Goal: Check status: Check status

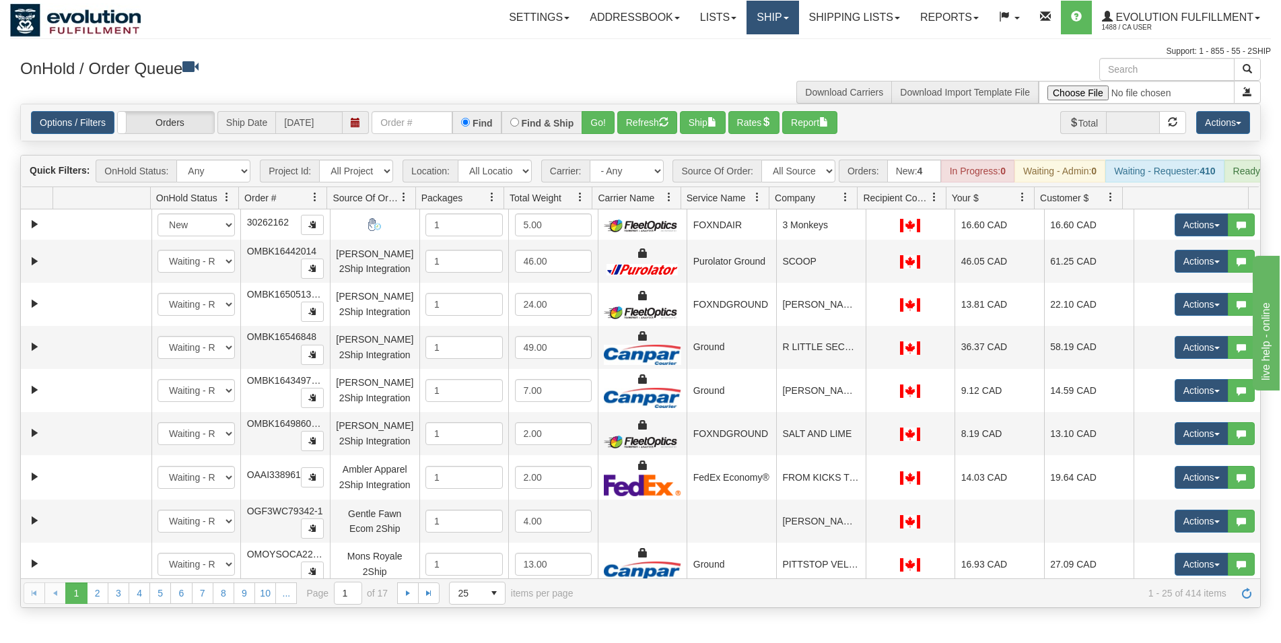
click at [754, 19] on link "Ship" at bounding box center [772, 18] width 52 height 34
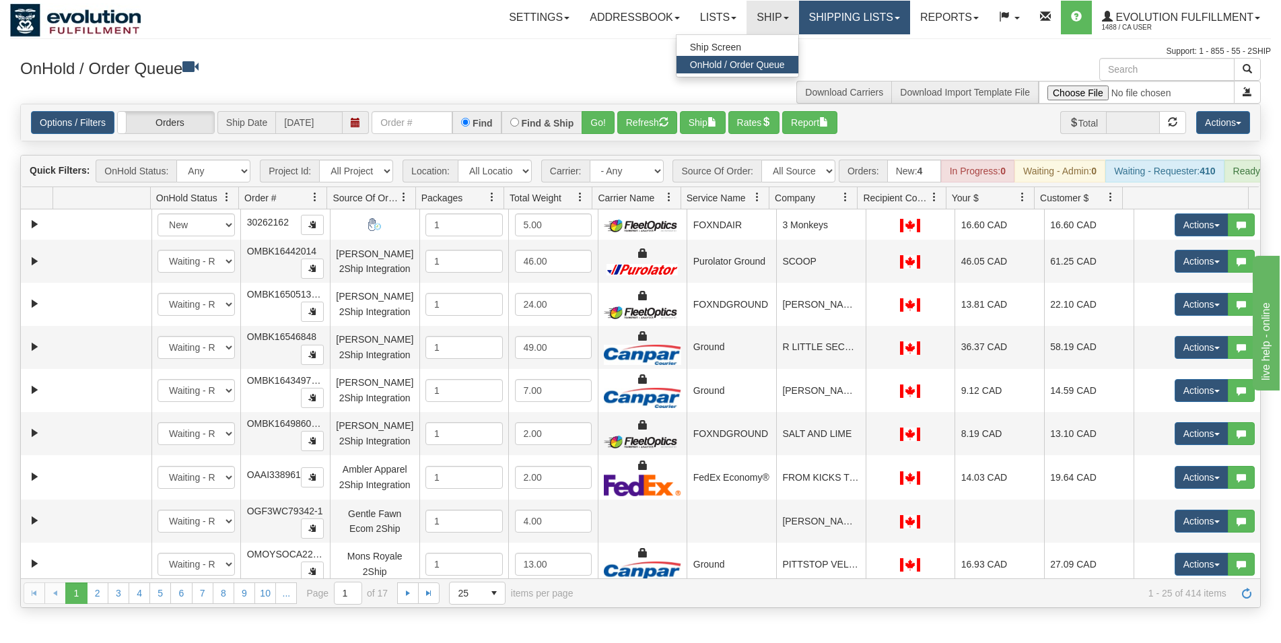
click at [816, 20] on link "Shipping lists" at bounding box center [854, 18] width 111 height 34
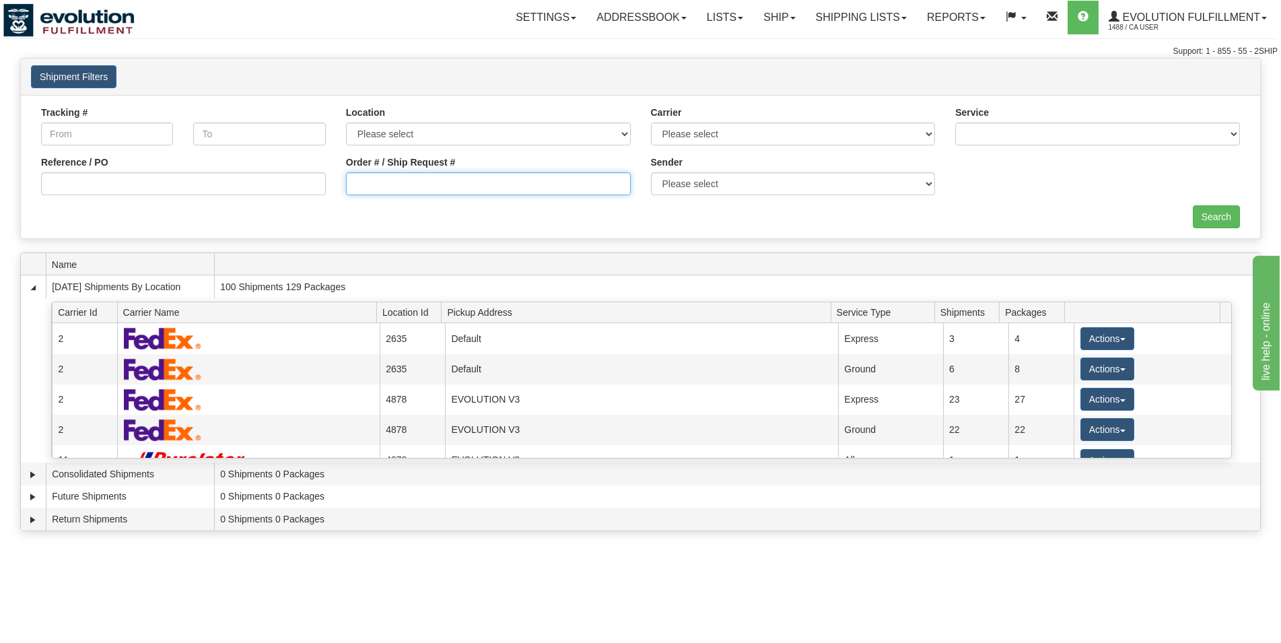
click at [456, 183] on input "Order # / Ship Request #" at bounding box center [488, 183] width 285 height 23
type input "12660025"
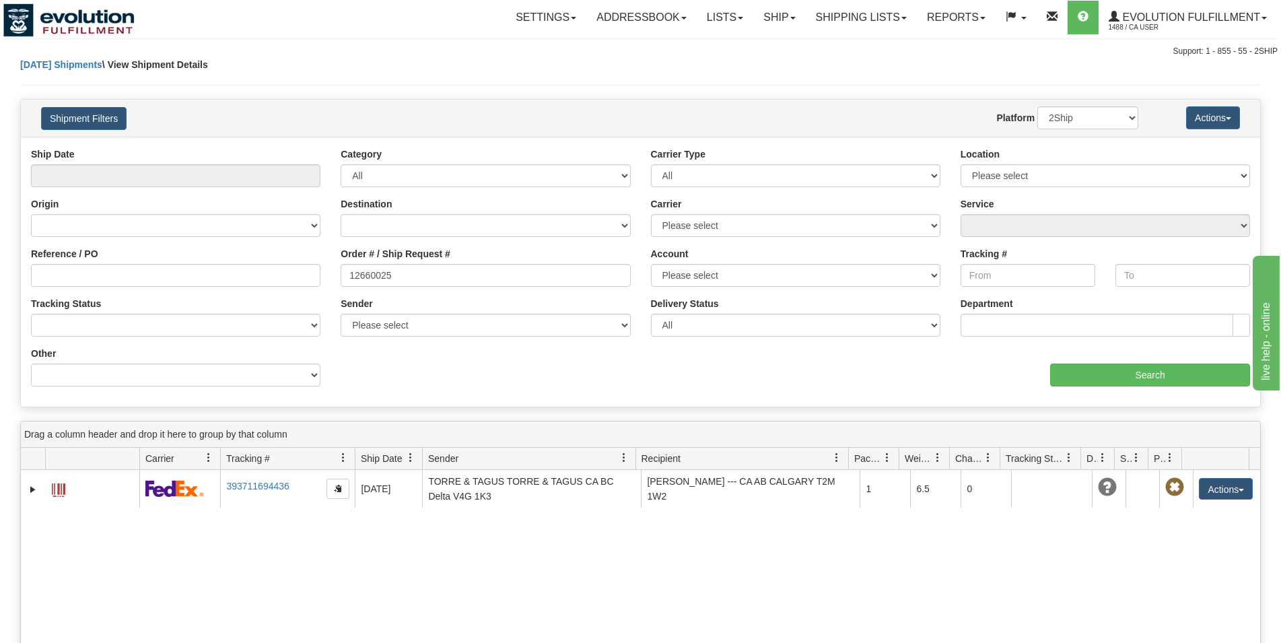
click at [341, 283] on input "12660025" at bounding box center [485, 275] width 289 height 23
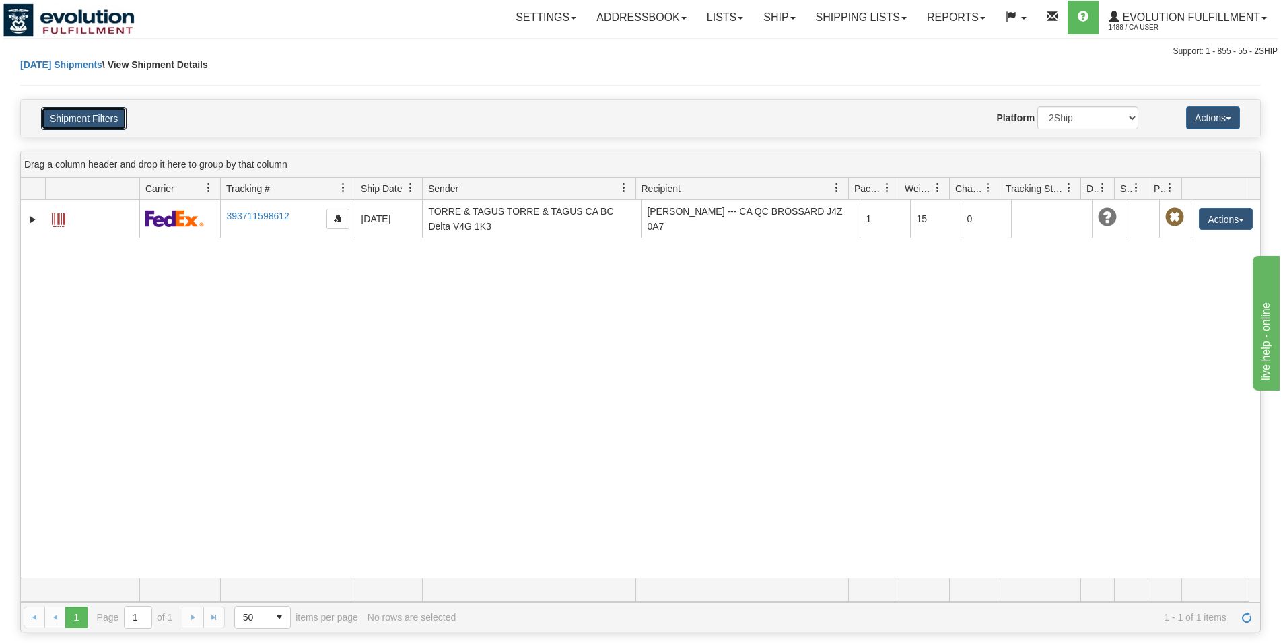
drag, startPoint x: 119, startPoint y: 122, endPoint x: 125, endPoint y: 136, distance: 14.8
click at [118, 122] on button "Shipment Filters" at bounding box center [83, 118] width 85 height 23
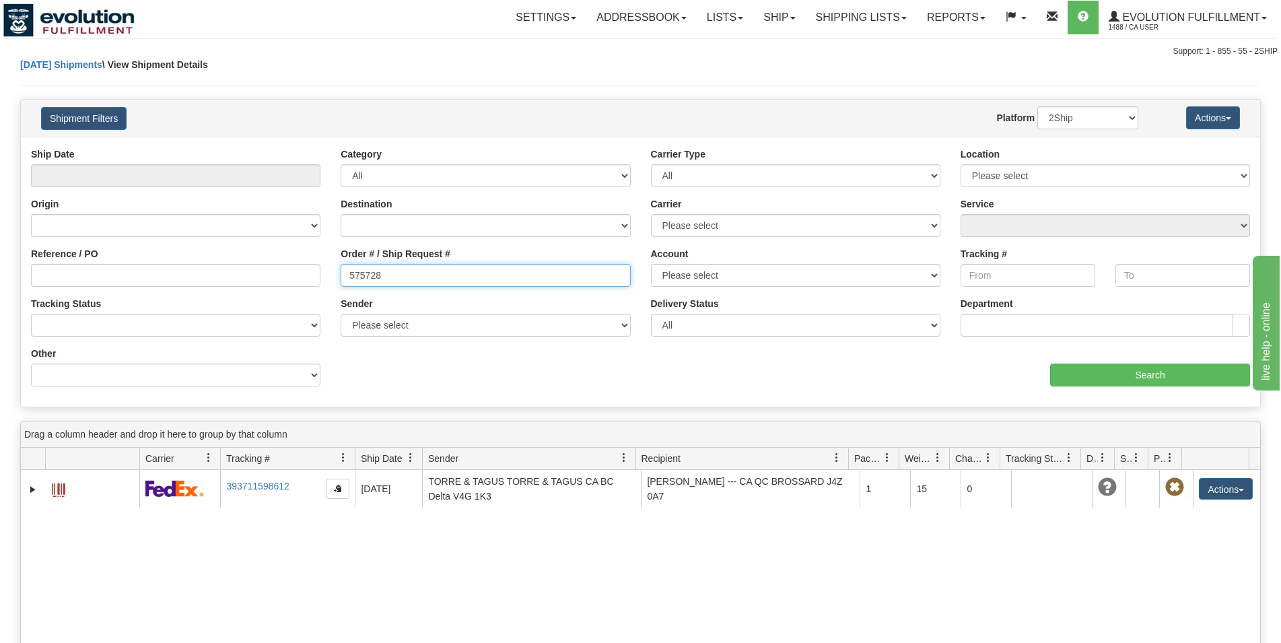
drag, startPoint x: 400, startPoint y: 271, endPoint x: 190, endPoint y: 263, distance: 210.1
click at [341, 264] on input "575728" at bounding box center [485, 275] width 289 height 23
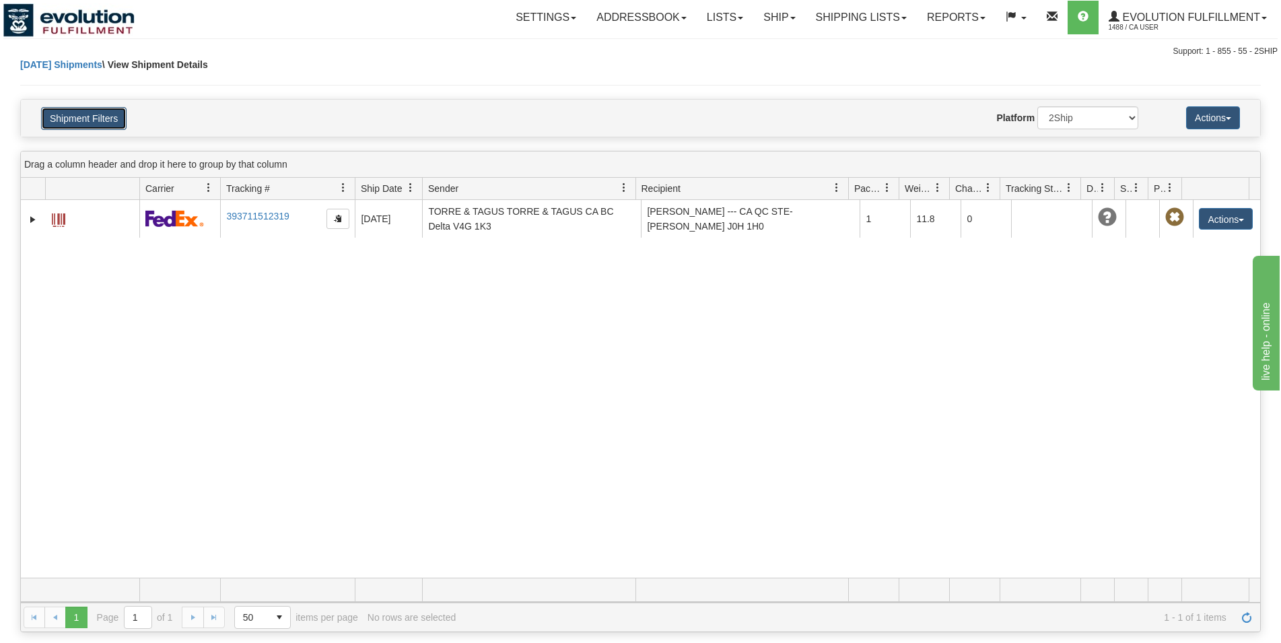
click at [57, 117] on button "Shipment Filters" at bounding box center [83, 118] width 85 height 23
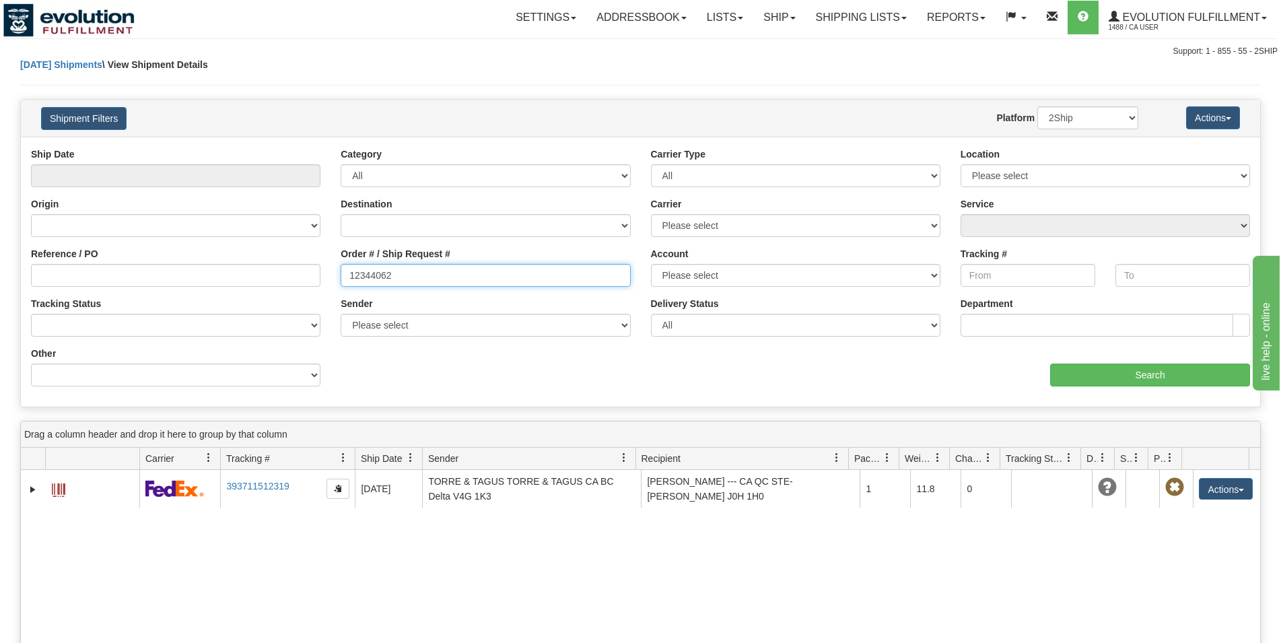
drag, startPoint x: 516, startPoint y: 285, endPoint x: -54, endPoint y: 259, distance: 570.0
click at [341, 264] on input "12344062" at bounding box center [485, 275] width 289 height 23
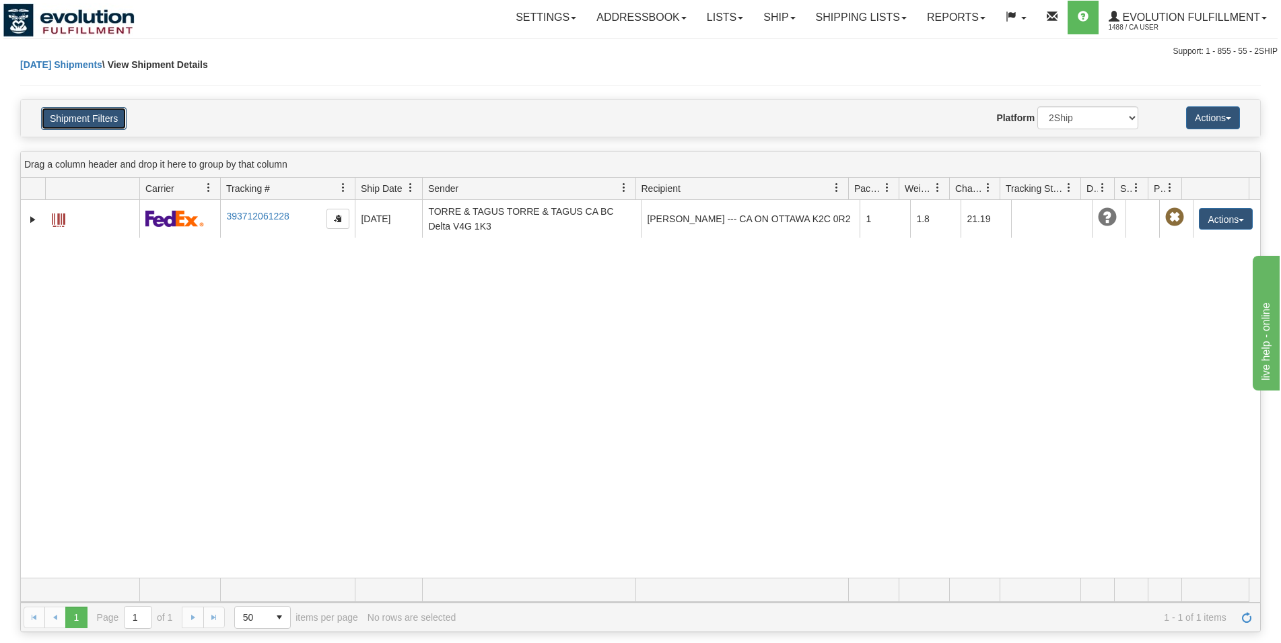
click at [85, 121] on button "Shipment Filters" at bounding box center [83, 118] width 85 height 23
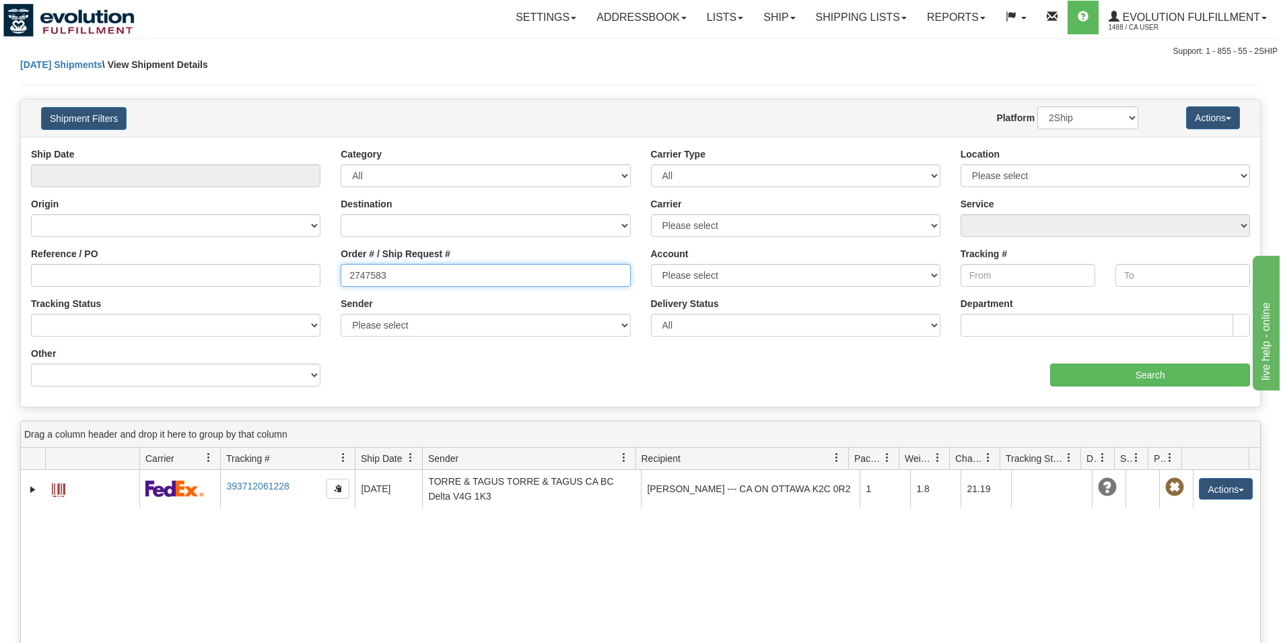
drag, startPoint x: 518, startPoint y: 275, endPoint x: -138, endPoint y: 163, distance: 665.1
click at [341, 264] on input "2747583" at bounding box center [485, 275] width 289 height 23
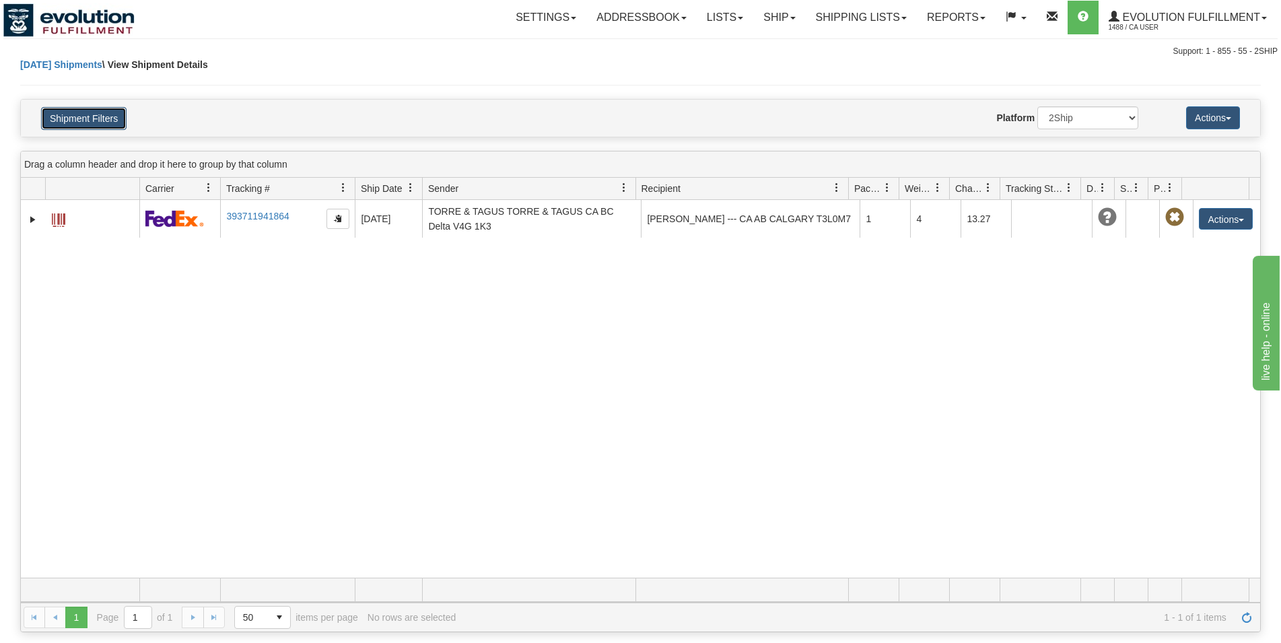
click at [96, 118] on button "Shipment Filters" at bounding box center [83, 118] width 85 height 23
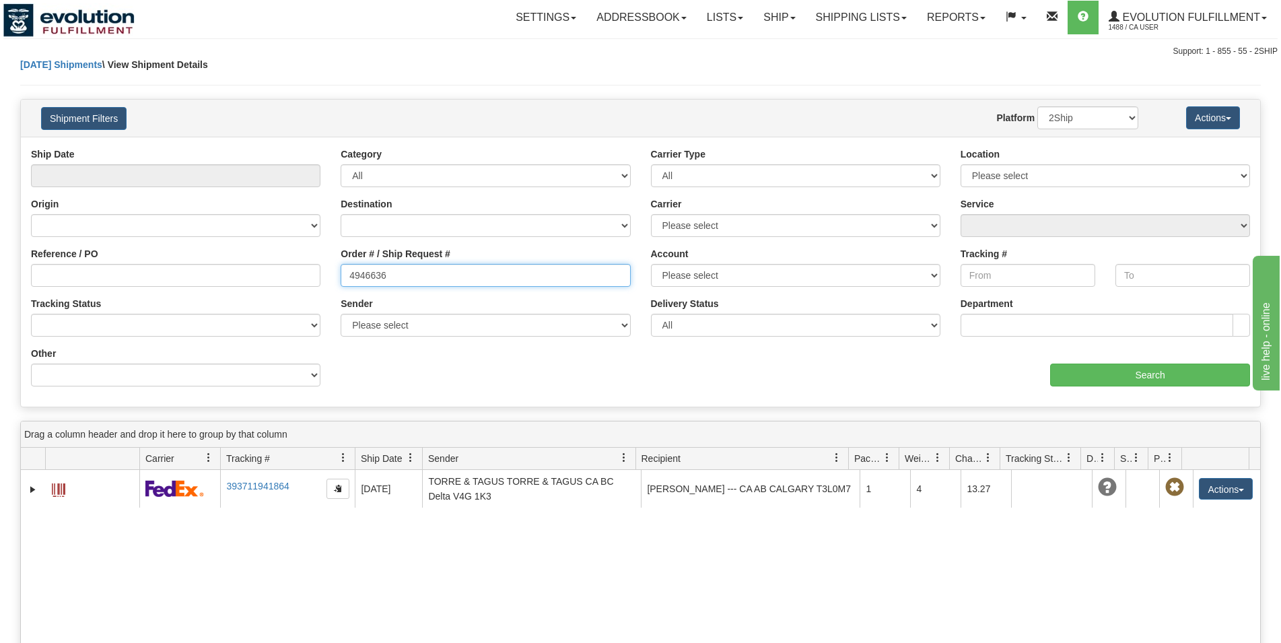
drag, startPoint x: 363, startPoint y: 281, endPoint x: 225, endPoint y: 283, distance: 138.0
click at [341, 283] on input "4946636" at bounding box center [485, 275] width 289 height 23
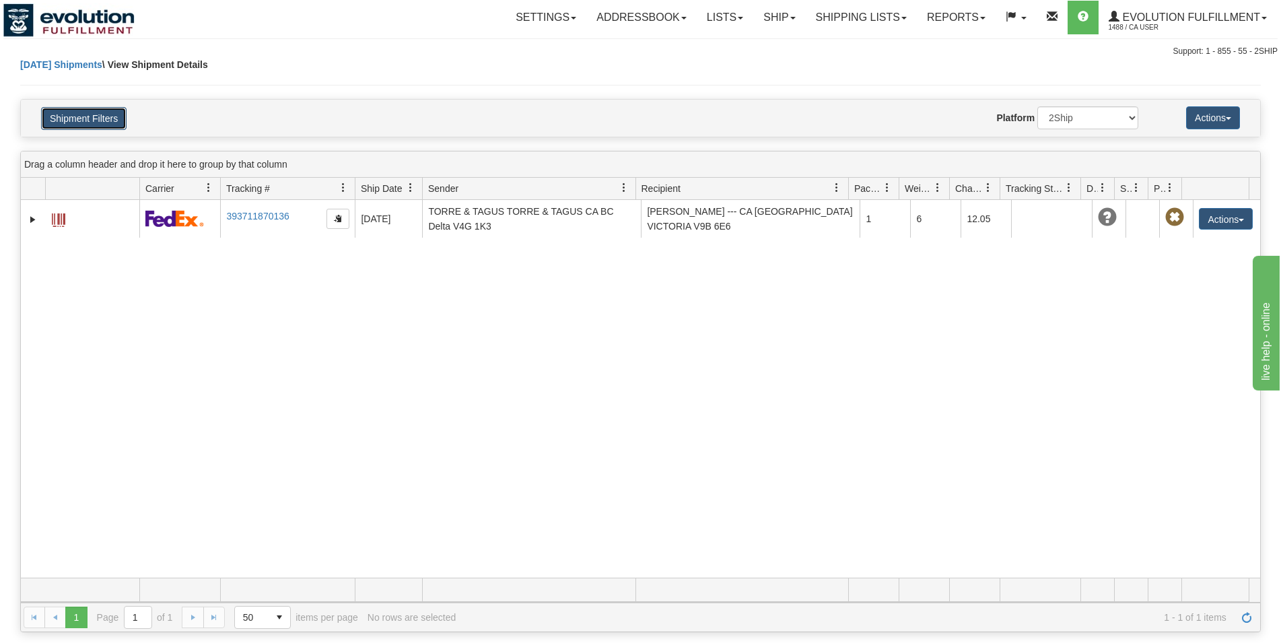
click at [98, 122] on button "Shipment Filters" at bounding box center [83, 118] width 85 height 23
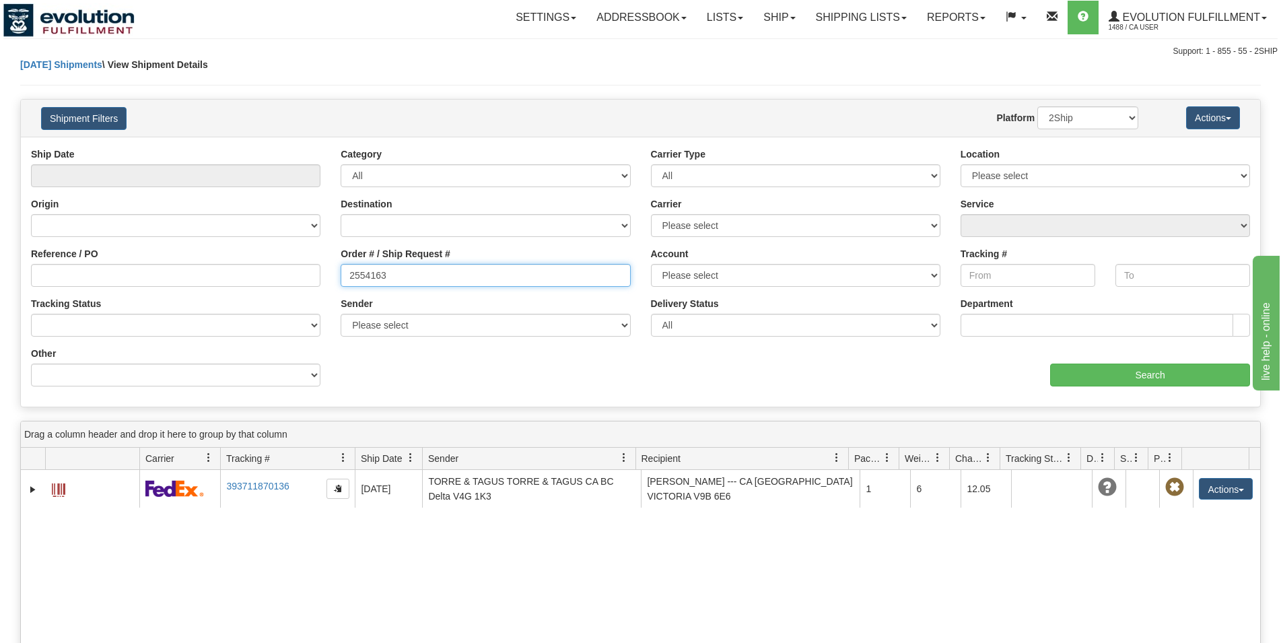
drag, startPoint x: 408, startPoint y: 275, endPoint x: 187, endPoint y: 298, distance: 222.0
click at [341, 287] on input "2554163" at bounding box center [485, 275] width 289 height 23
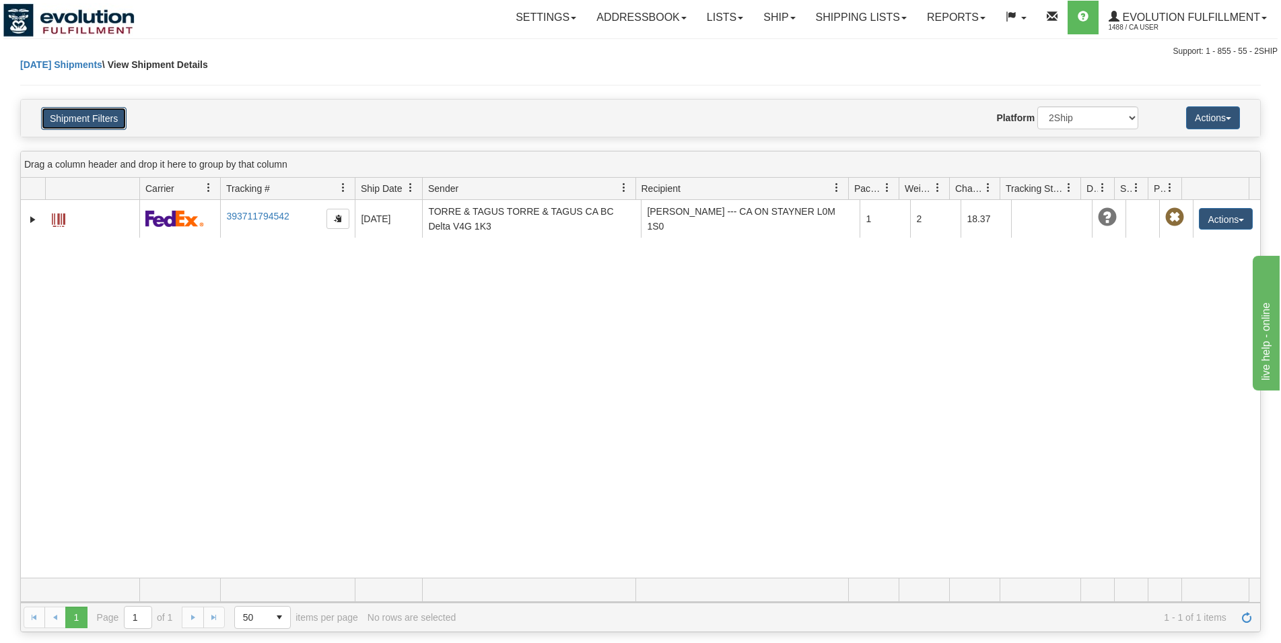
click at [112, 126] on button "Shipment Filters" at bounding box center [83, 118] width 85 height 23
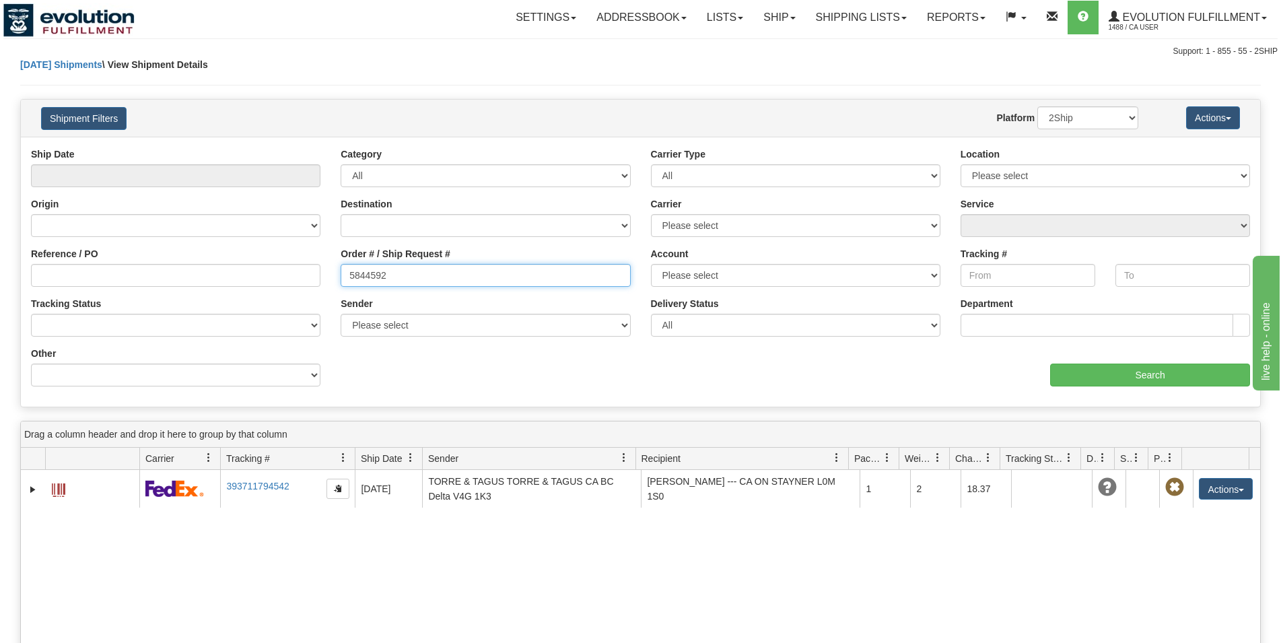
drag, startPoint x: 404, startPoint y: 275, endPoint x: 137, endPoint y: 273, distance: 267.9
click at [341, 273] on input "5844592" at bounding box center [485, 275] width 289 height 23
type input "12575728"
